Goal: Communication & Community: Answer question/provide support

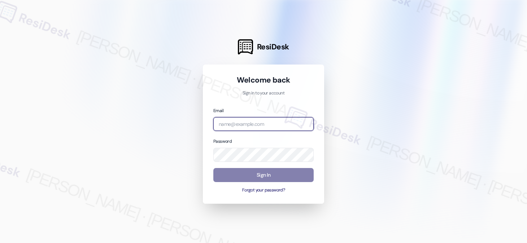
click at [241, 121] on input "email" at bounding box center [264, 124] width 100 height 14
click at [0, 243] on com-1password-button at bounding box center [0, 243] width 0 height 0
type input "[EMAIL_ADDRESS][PERSON_NAME][PERSON_NAME][DOMAIN_NAME]"
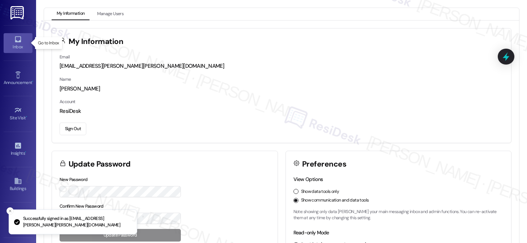
click at [20, 36] on icon at bounding box center [18, 39] width 8 height 8
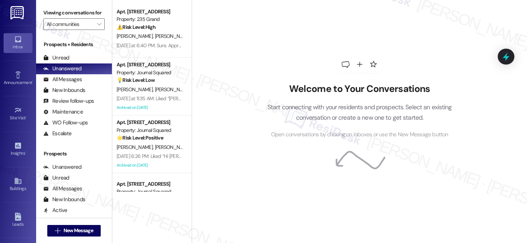
click at [75, 8] on label "Viewing conversations for" at bounding box center [73, 12] width 61 height 11
click at [41, 16] on div "Viewing conversations for All communities " at bounding box center [74, 18] width 76 height 37
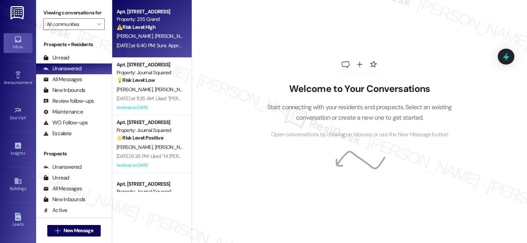
click at [151, 29] on strong "⚠️ Risk Level: High" at bounding box center [136, 27] width 39 height 7
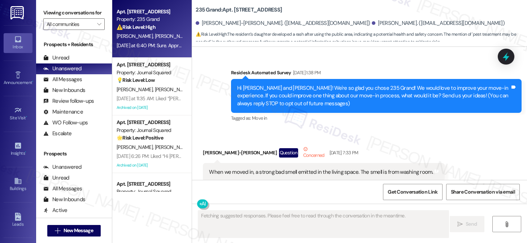
scroll to position [17617, 0]
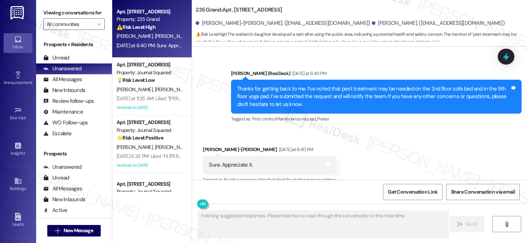
drag, startPoint x: 277, startPoint y: 144, endPoint x: 352, endPoint y: 145, distance: 74.8
click at [352, 223] on div "ResiDesk escalation to site team -> Risk Level: Medium risk Topics: Request to …" at bounding box center [368, 238] width 238 height 31
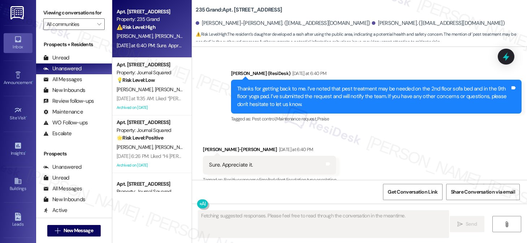
click at [268, 208] on div "Fetching suggested responses. Please feel free to read through the conversation…" at bounding box center [359, 231] width 335 height 54
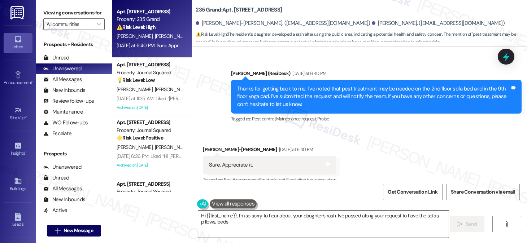
click at [242, 216] on textarea "Hi {{first_name}}, I'm so sorry to hear about your daughter's rash. I've passed…" at bounding box center [323, 224] width 251 height 27
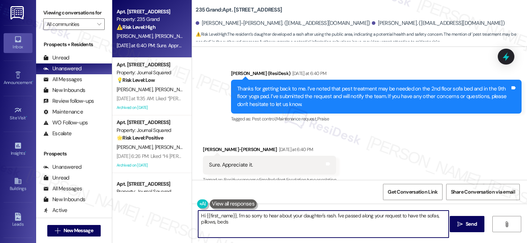
click at [242, 216] on textarea "Hi {{first_name}}, I'm so sorry to hear about your daughter's rash. I've passed…" at bounding box center [323, 224] width 251 height 27
click at [257, 217] on textarea "Hi {{first_name}}, I'm so sorry to hear about your daughter's rash. I've passed…" at bounding box center [323, 224] width 251 height 27
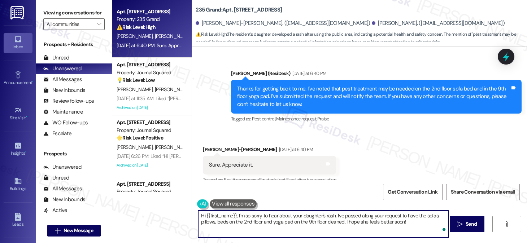
click at [257, 217] on textarea "Hi {{first_name}}, I'm so sorry to hear about your daughter's rash. I've passed…" at bounding box center [323, 224] width 251 height 27
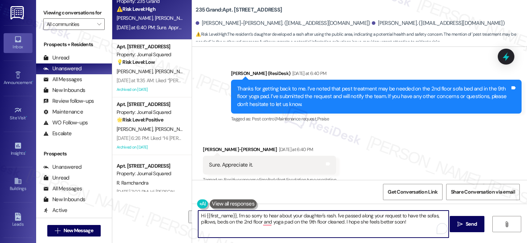
scroll to position [0, 0]
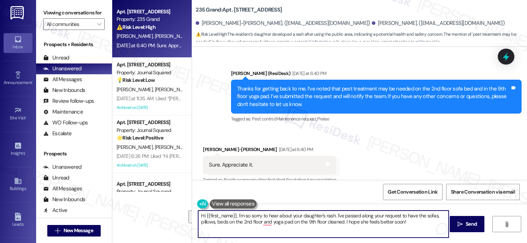
click at [257, 219] on textarea "Hi {{first_name}}, I'm so sorry to hear about your daughter's rash. I've passed…" at bounding box center [323, 224] width 251 height 27
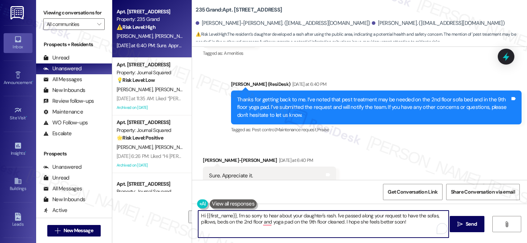
scroll to position [17617, 0]
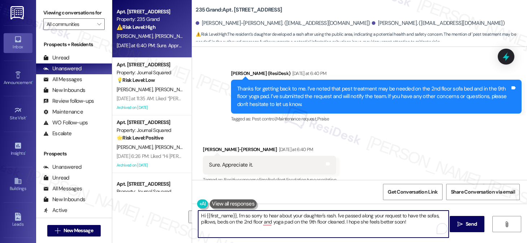
click at [276, 220] on textarea "Hi {{first_name}}, I'm so sorry to hear about your daughter's rash. I've passed…" at bounding box center [323, 224] width 251 height 27
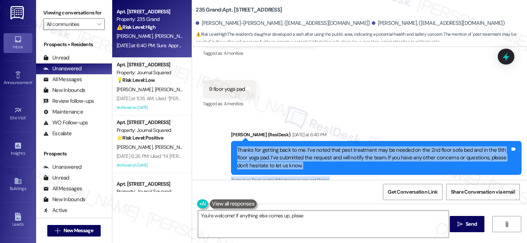
drag, startPoint x: 195, startPoint y: 52, endPoint x: 218, endPoint y: 50, distance: 22.9
click at [218, 50] on div "Survey, sent via SMS Residesk Automated Survey [DATE] 1:38 PM Hi [PERSON_NAME] …" at bounding box center [359, 113] width 335 height 133
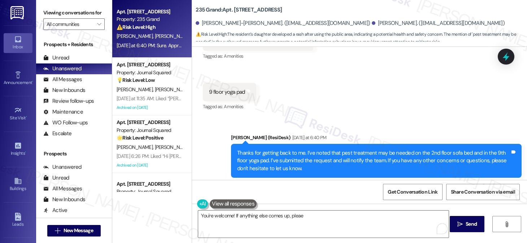
click at [216, 210] on div "[PERSON_NAME]-[PERSON_NAME] [DATE] at 6:40 PM" at bounding box center [269, 215] width 133 height 10
drag, startPoint x: 198, startPoint y: 113, endPoint x: 219, endPoint y: 115, distance: 21.1
click at [219, 205] on div "Received via SMS [PERSON_NAME]-[PERSON_NAME] [DATE] at 6:40 PM Sure. Appreciate…" at bounding box center [270, 230] width 144 height 50
copy div "[PERSON_NAME]"
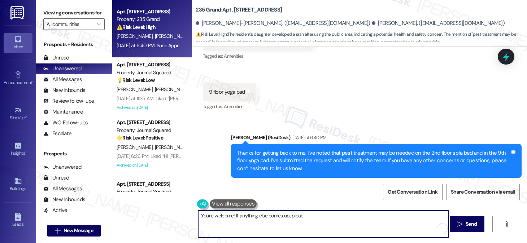
click at [229, 216] on textarea "You're welcome! If anything else comes up, pleae" at bounding box center [323, 224] width 251 height 27
paste textarea "[PERSON_NAME]"
click at [326, 221] on textarea "You're welcome, [PERSON_NAME]! If anything else comes up, pleae" at bounding box center [323, 224] width 251 height 27
type textarea "You're welcome, [PERSON_NAME]! If anything else comes up, please don't hesitate…"
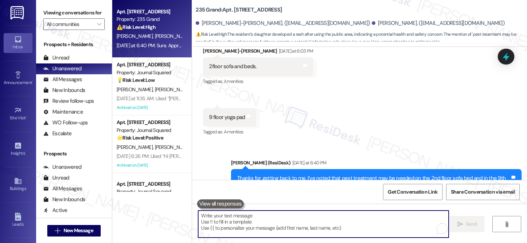
scroll to position [17667, 0]
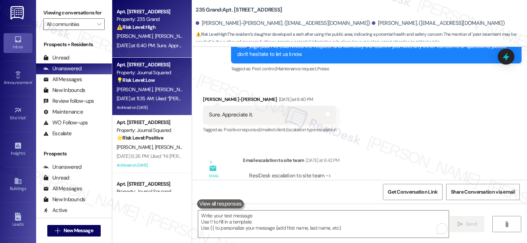
click at [155, 90] on span "[PERSON_NAME]" at bounding box center [174, 89] width 38 height 7
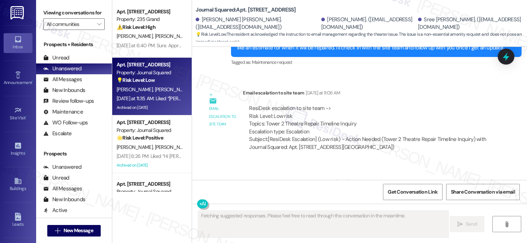
scroll to position [13935, 0]
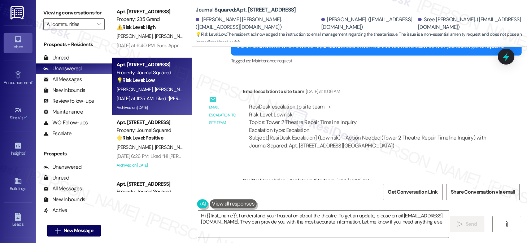
type textarea "Hi {{first_name}}, I understand your frustration about the theatre. To get an u…"
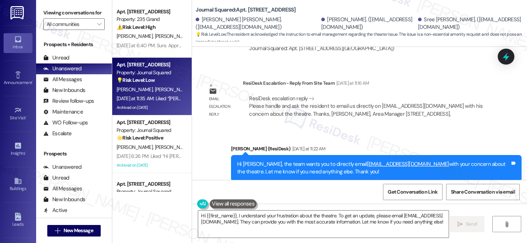
scroll to position [14079, 0]
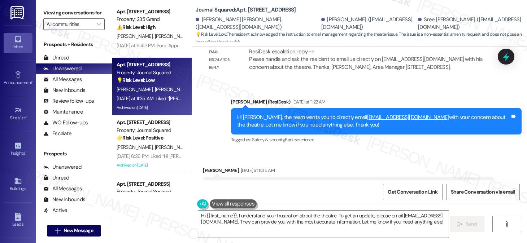
click at [49, 12] on label "Viewing conversations for" at bounding box center [73, 12] width 61 height 11
drag, startPoint x: 49, startPoint y: 12, endPoint x: 385, endPoint y: 54, distance: 339.0
click at [385, 167] on div "[PERSON_NAME] [DATE] at 11:35 AM" at bounding box center [348, 172] width 291 height 10
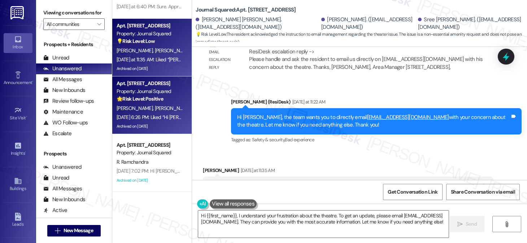
click at [165, 93] on div "Property: Journal Squared" at bounding box center [150, 92] width 67 height 8
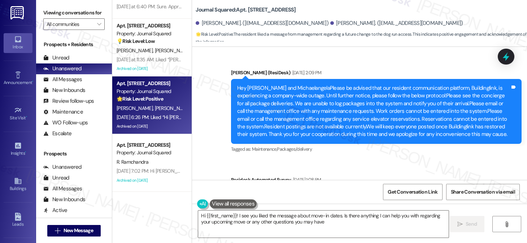
type textarea "Hi {{first_name}}! I see you liked the message about move-in dates. Is there an…"
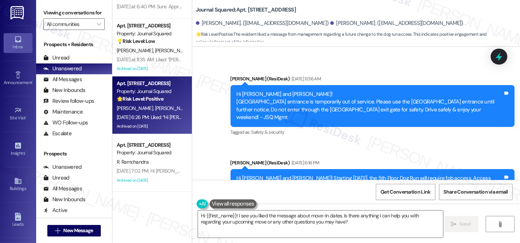
scroll to position [10008, 0]
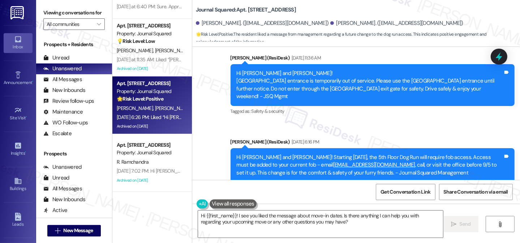
click at [275, 225] on div "Liked “Hi [PERSON_NAME] and [PERSON_NAME]! Starting [DATE]…” Tags and notes" at bounding box center [287, 234] width 168 height 18
click at [275, 154] on div "Hi [PERSON_NAME] and [PERSON_NAME]! Starting [DATE], the 5th Floor Dog Run will…" at bounding box center [370, 165] width 266 height 23
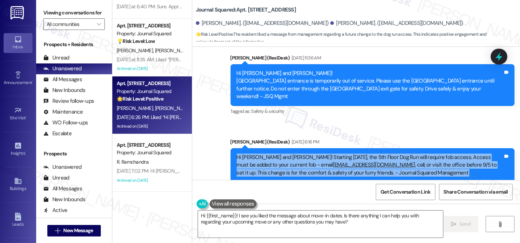
click at [275, 154] on div "Hi [PERSON_NAME] and [PERSON_NAME]! Starting [DATE], the 5th Floor Dog Run will…" at bounding box center [370, 165] width 266 height 23
click at [408, 154] on div "Hi [PERSON_NAME] and [PERSON_NAME]! Starting [DATE], the 5th Floor Dog Run will…" at bounding box center [370, 165] width 266 height 23
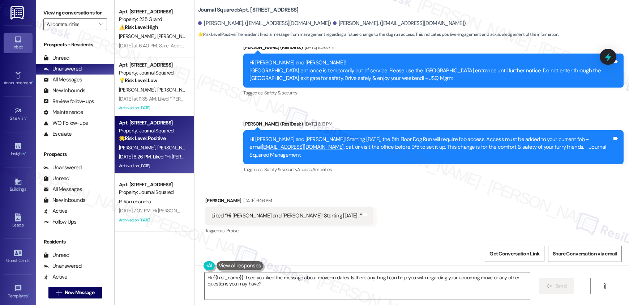
scroll to position [9446, 0]
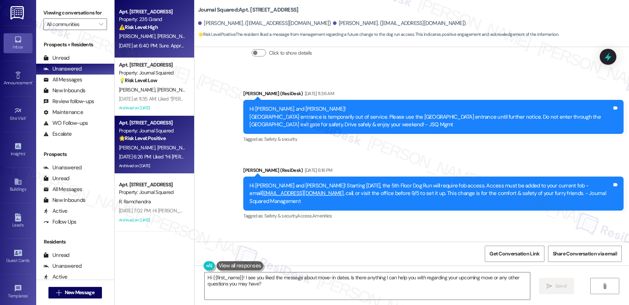
click at [160, 44] on div "[DATE] at 6:40 PM: Sure. Appreciate it. [DATE] at 6:40 PM: Sure. Appreciate it." at bounding box center [158, 45] width 79 height 7
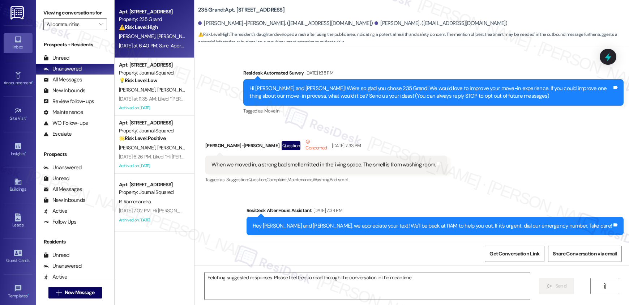
scroll to position [16769, 0]
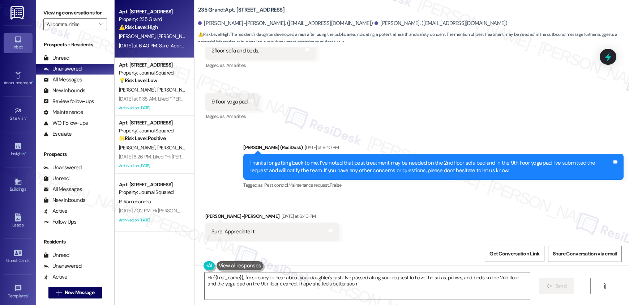
type textarea "Hi {{first_name}}, I'm so sorry to hear about your daughter's rash! I've passed…"
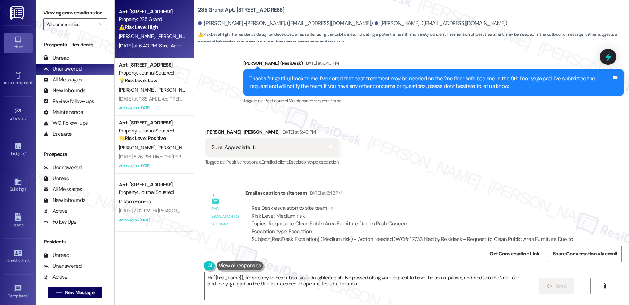
scroll to position [16920, 0]
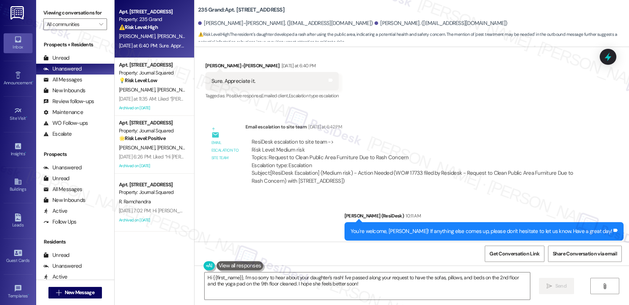
click at [402, 227] on div "You're welcome, [PERSON_NAME]! If anything else comes up, please don't hesitate…" at bounding box center [480, 231] width 261 height 8
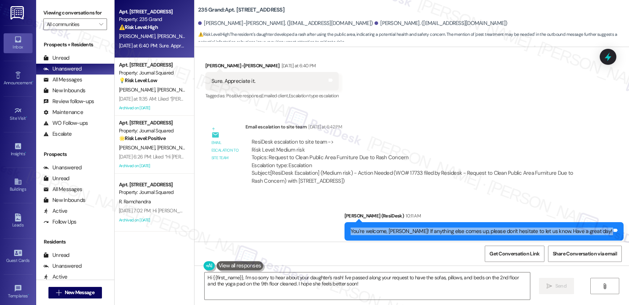
click at [402, 227] on div "You're welcome, [PERSON_NAME]! If anything else comes up, please don't hesitate…" at bounding box center [480, 231] width 261 height 8
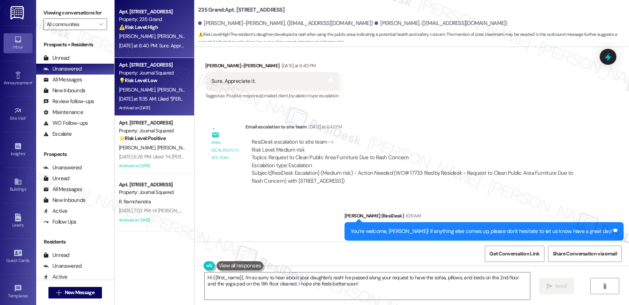
click at [149, 84] on div "💡 Risk Level: Low The resident acknowledged the instruction to email management…" at bounding box center [152, 81] width 67 height 8
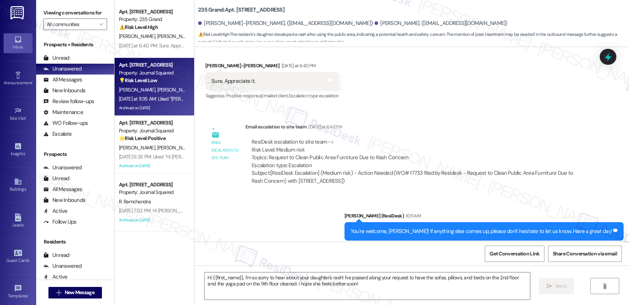
type textarea "Fetching suggested responses. Please feel free to read through the conversation…"
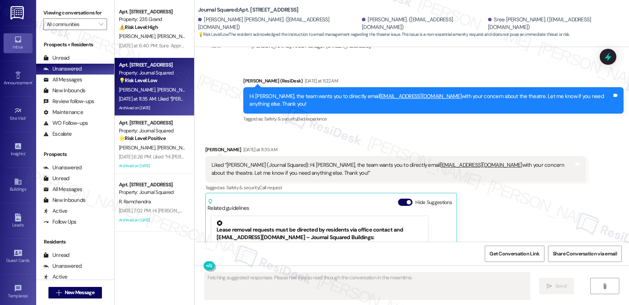
scroll to position [13521, 0]
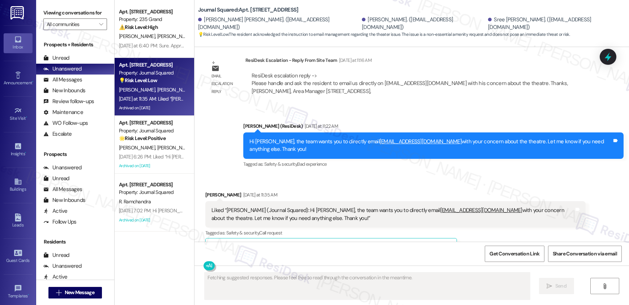
click at [250, 206] on div "Liked “[PERSON_NAME] (Journal Squared): Hi [PERSON_NAME], the team wants you to…" at bounding box center [392, 214] width 362 height 16
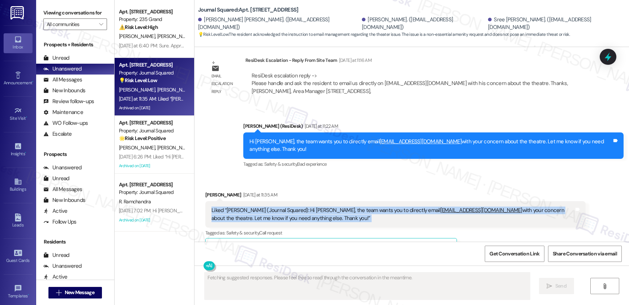
click at [250, 206] on div "Liked “[PERSON_NAME] (Journal Squared): Hi [PERSON_NAME], the team wants you to…" at bounding box center [392, 214] width 362 height 16
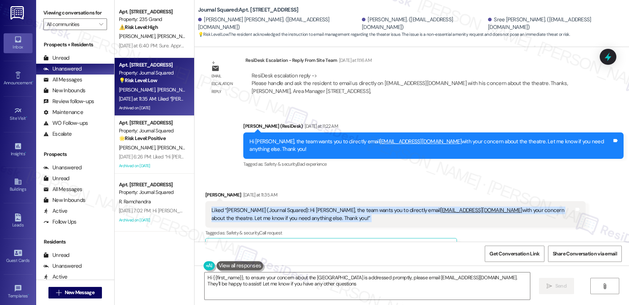
type textarea "Hi {{first_name}}, to ensure your concern about the [GEOGRAPHIC_DATA] is addres…"
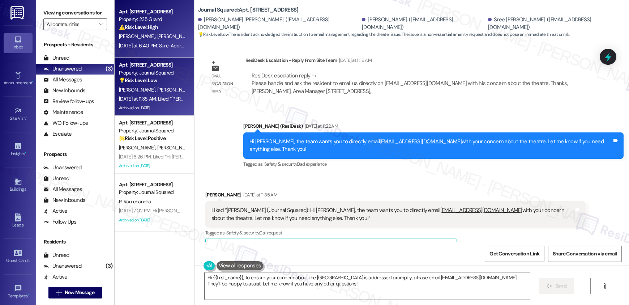
click at [144, 46] on div "[DATE] at 6:40 PM: Sure. Appreciate it. [DATE] at 6:40 PM: Sure. Appreciate it." at bounding box center [158, 45] width 79 height 7
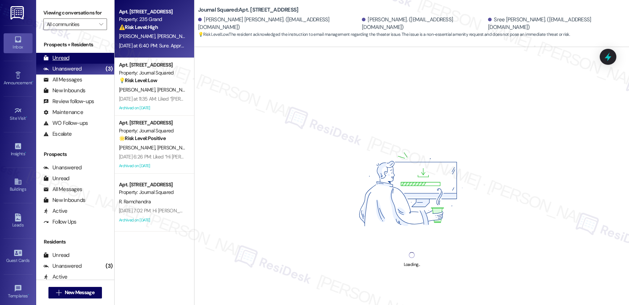
click at [74, 60] on div "Unread (0)" at bounding box center [75, 58] width 78 height 11
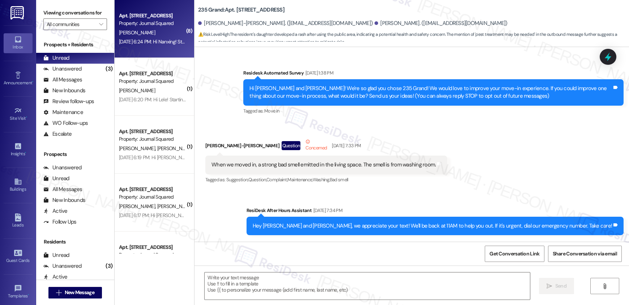
type textarea "Fetching suggested responses. Please feel free to read through the conversation…"
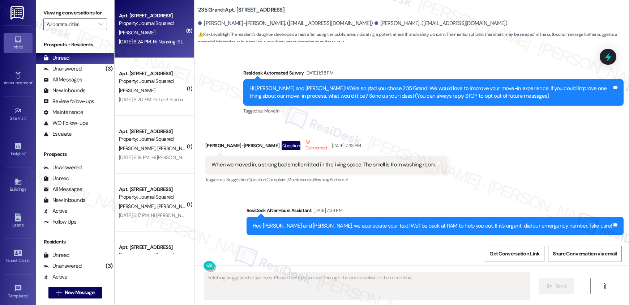
scroll to position [16769, 0]
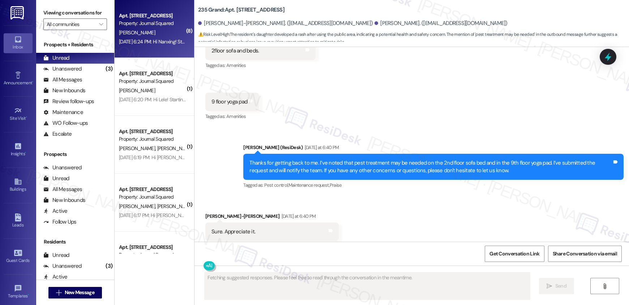
click at [165, 35] on div "[PERSON_NAME]" at bounding box center [152, 32] width 68 height 9
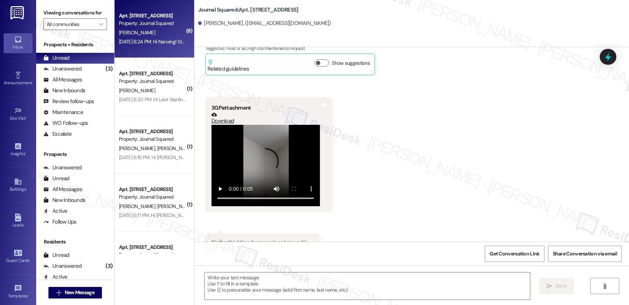
type textarea "Fetching suggested responses. Please feel free to read through the conversation…"
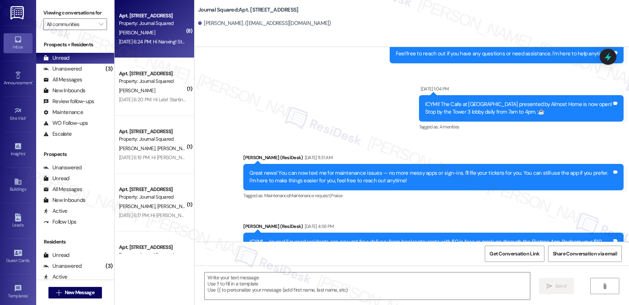
scroll to position [1695, 0]
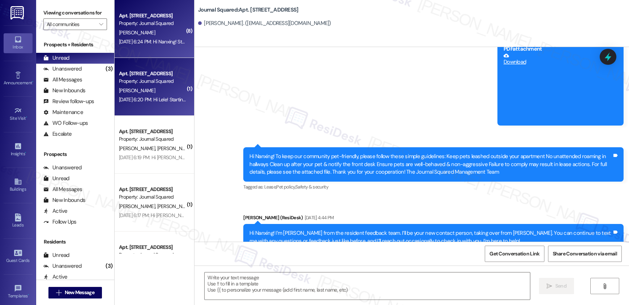
click at [138, 70] on div "Apt. [STREET_ADDRESS]" at bounding box center [152, 74] width 67 height 8
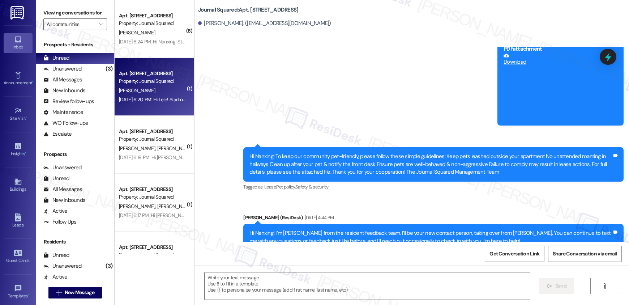
type textarea "Fetching suggested responses. Please feel free to read through the conversation…"
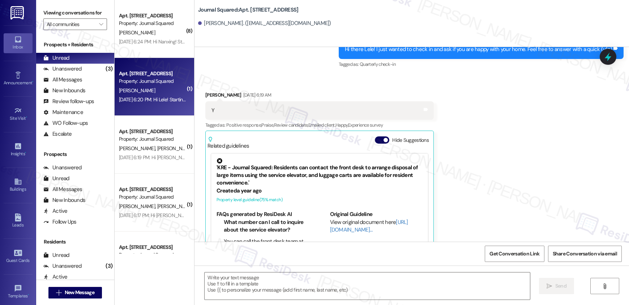
type textarea "Fetching suggested responses. Please feel free to read through the conversation…"
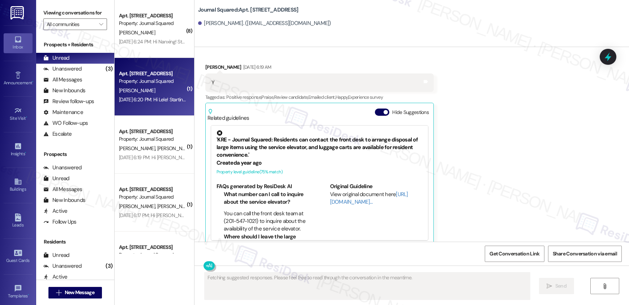
scroll to position [257, 0]
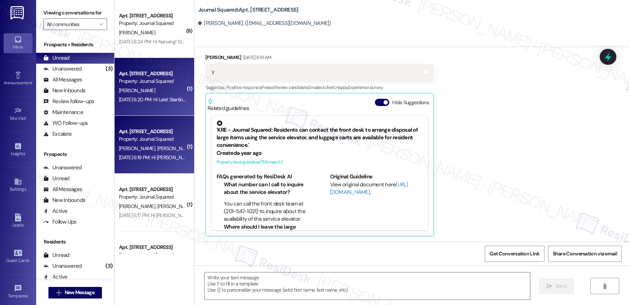
click at [145, 134] on div "Apt. [STREET_ADDRESS]" at bounding box center [152, 132] width 67 height 8
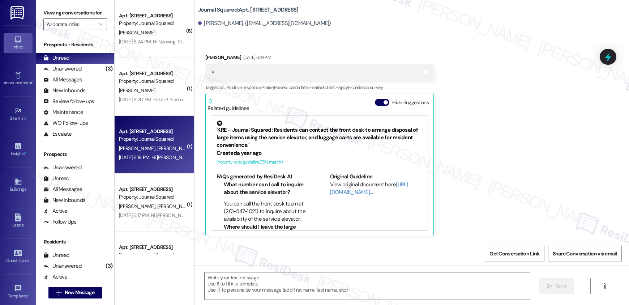
type textarea "Fetching suggested responses. Please feel free to read through the conversation…"
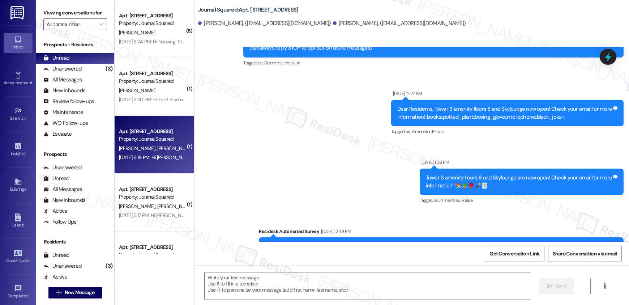
type textarea "Fetching suggested responses. Please feel free to read through the conversation…"
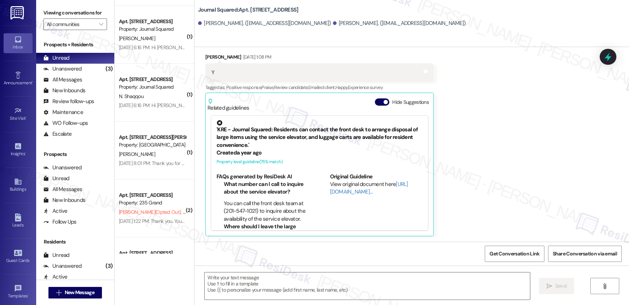
scroll to position [226, 0]
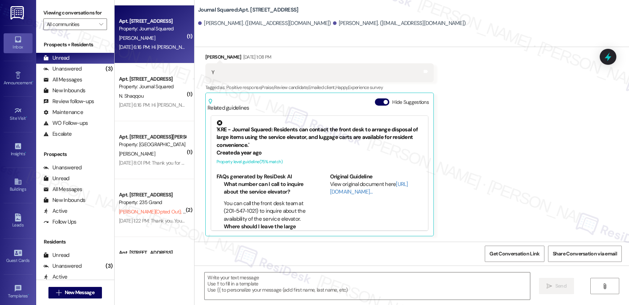
click at [156, 58] on div "Apt. 5003, [STREET_ADDRESS] Property: Journal Squared [PERSON_NAME] [DATE] 6:16…" at bounding box center [154, 34] width 79 height 58
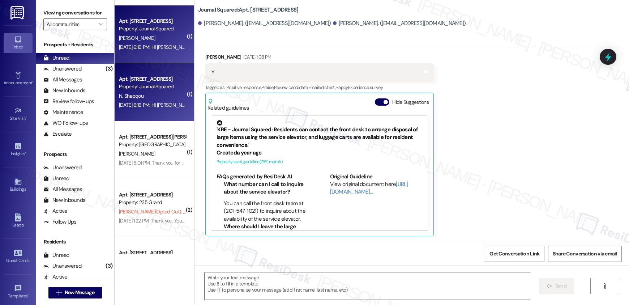
type textarea "Fetching suggested responses. Please feel free to read through the conversation…"
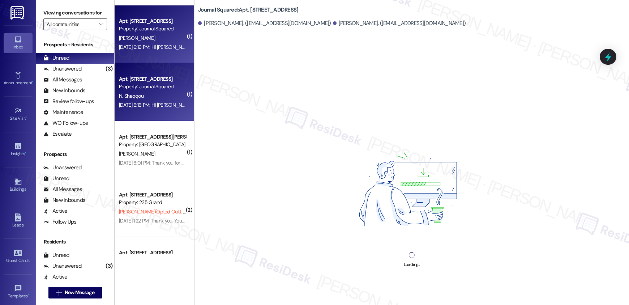
click at [150, 102] on div "[DATE] 6:16 PM: Hi [PERSON_NAME]! Starting [DATE], the 5th Floor Dog Run will r…" at bounding box center [456, 105] width 675 height 7
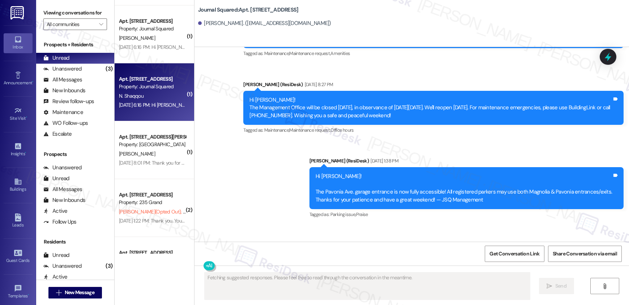
type textarea "Fetching suggested responses. Please feel free to read through the conversation…"
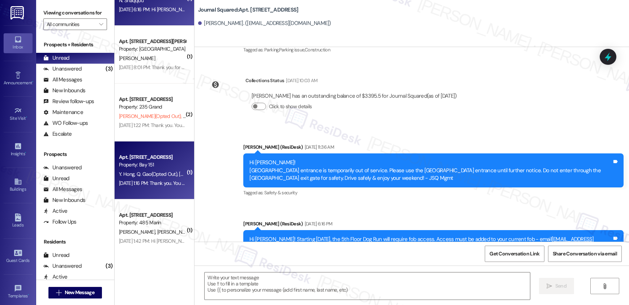
scroll to position [316, 0]
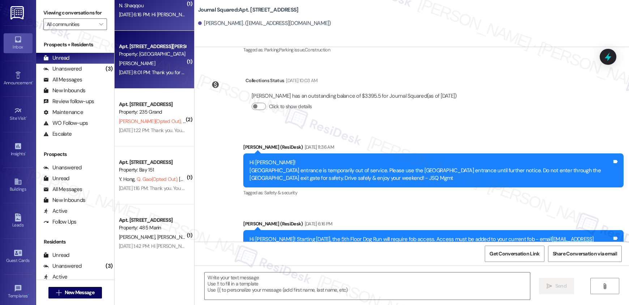
click at [155, 66] on div "[PERSON_NAME]" at bounding box center [152, 63] width 68 height 9
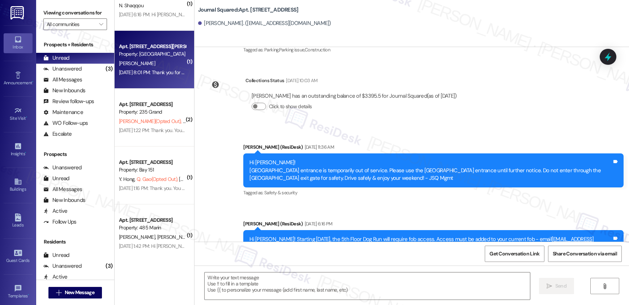
type textarea "Fetching suggested responses. Please feel free to read through the conversation…"
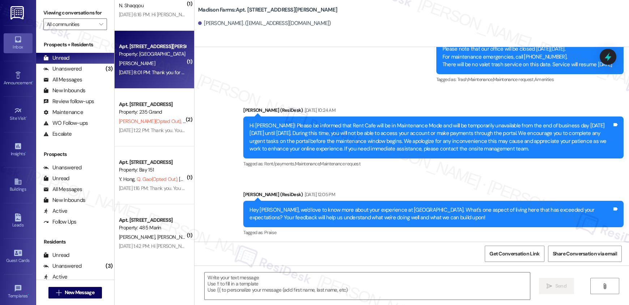
type textarea "Fetching suggested responses. Please feel free to read through the conversation…"
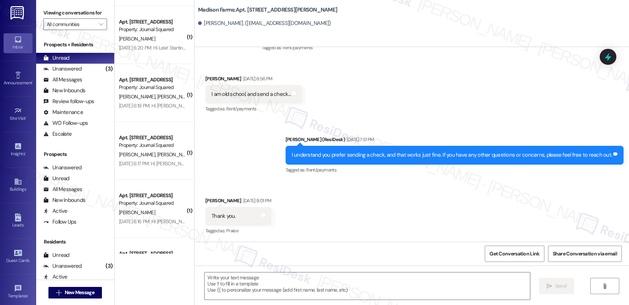
scroll to position [0, 0]
